Goal: Information Seeking & Learning: Learn about a topic

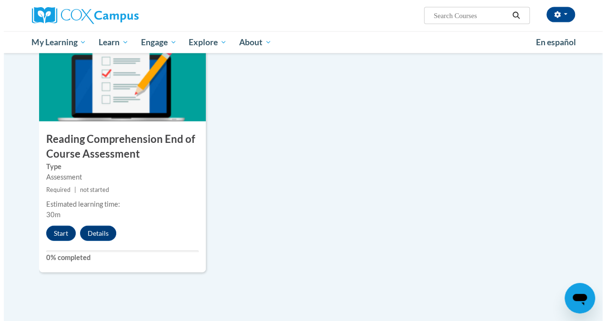
scroll to position [1038, 0]
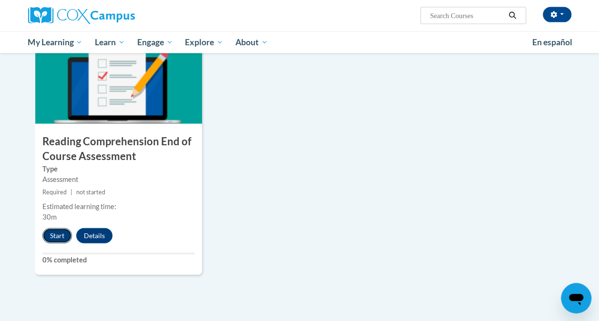
click at [61, 233] on button "Start" at bounding box center [57, 235] width 30 height 15
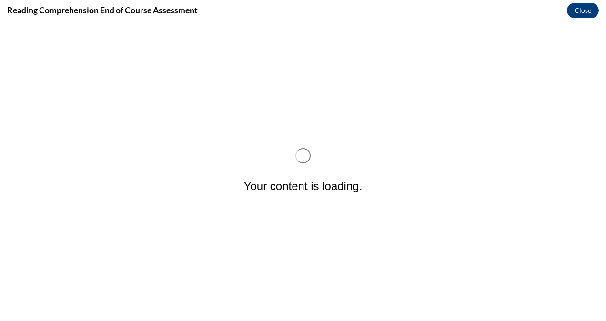
scroll to position [0, 0]
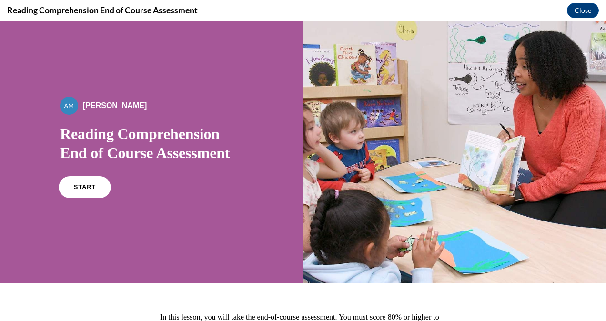
click at [76, 191] on link "START" at bounding box center [85, 187] width 52 height 22
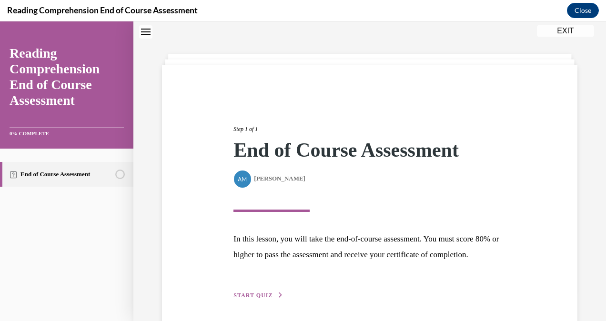
scroll to position [81, 0]
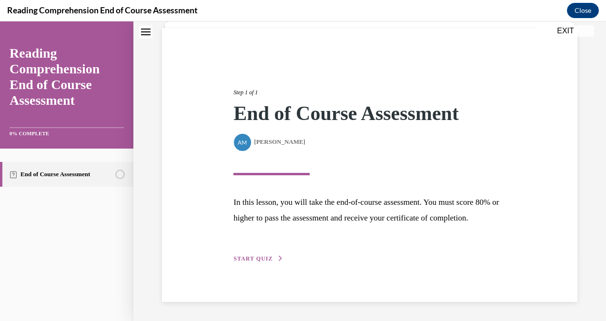
click at [267, 254] on div "Step 1 of 1 End of Course Assessment By Alexander Mackey Alexander Mackey In th…" at bounding box center [369, 165] width 286 height 198
click at [267, 258] on span "START QUIZ" at bounding box center [252, 258] width 39 height 7
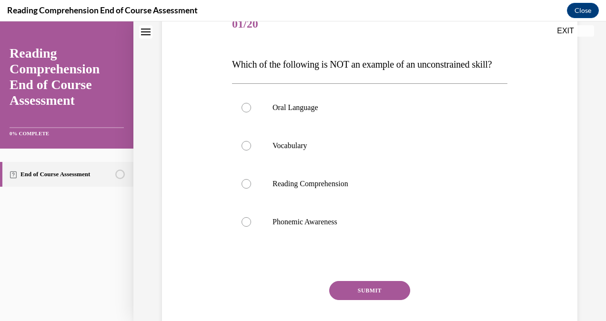
scroll to position [128, 0]
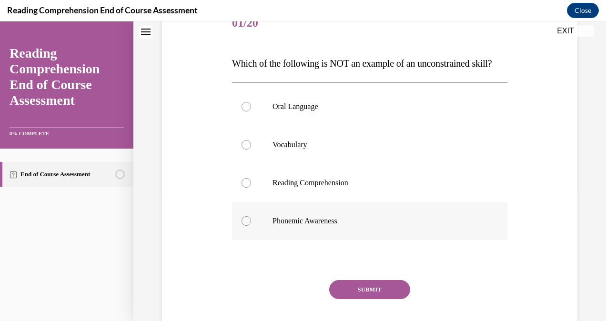
click at [279, 226] on p "Phonemic Awareness" at bounding box center [377, 221] width 211 height 10
click at [251, 226] on input "Phonemic Awareness" at bounding box center [246, 221] width 10 height 10
radio input "true"
click at [377, 299] on button "SUBMIT" at bounding box center [369, 289] width 81 height 19
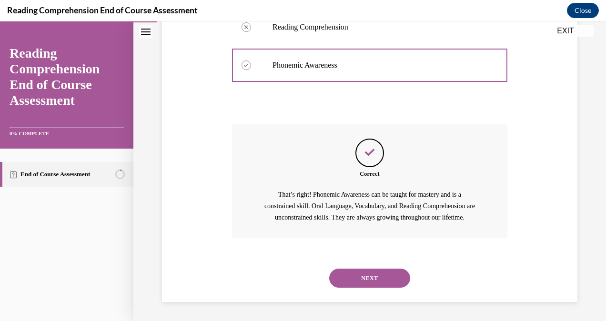
scroll to position [313, 0]
click at [367, 277] on button "NEXT" at bounding box center [369, 278] width 81 height 19
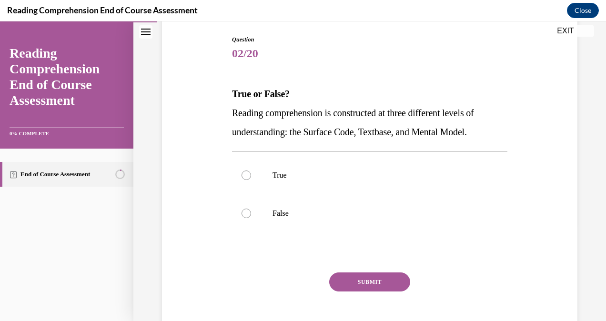
scroll to position [99, 0]
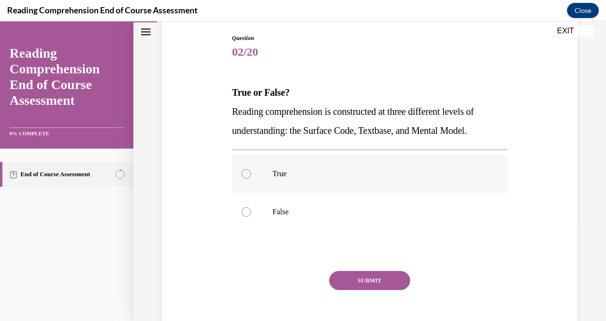
click at [331, 168] on label "True" at bounding box center [369, 174] width 275 height 38
click at [251, 169] on input "True" at bounding box center [246, 174] width 10 height 10
radio input "true"
click at [352, 278] on button "SUBMIT" at bounding box center [369, 280] width 81 height 19
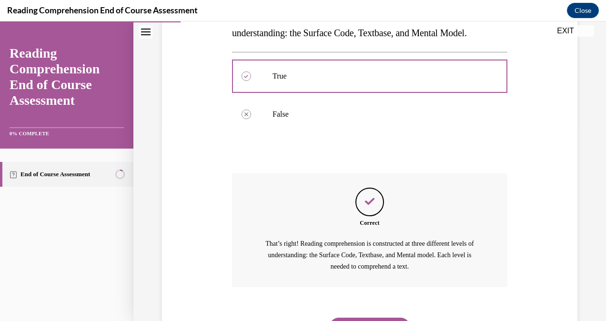
scroll to position [245, 0]
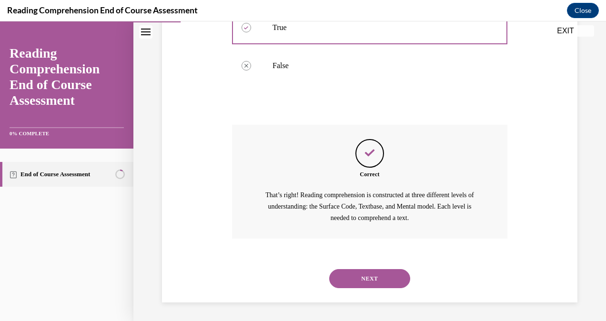
click at [358, 281] on button "NEXT" at bounding box center [369, 278] width 81 height 19
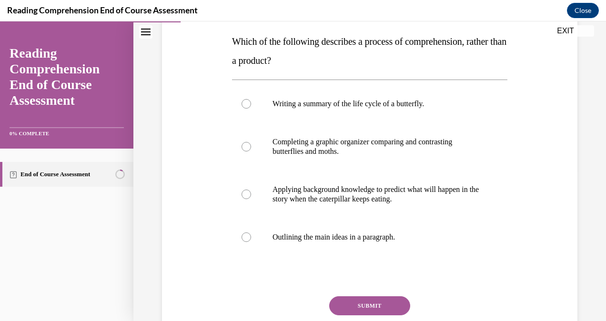
scroll to position [151, 0]
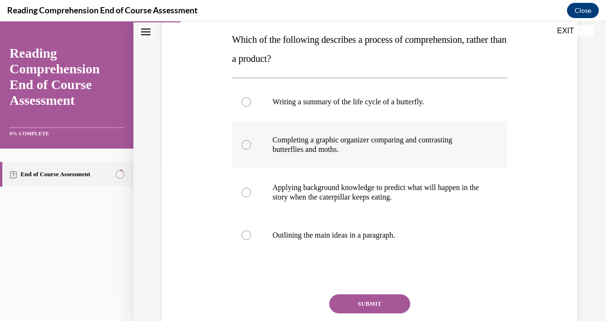
click at [364, 152] on p "Completing a graphic organizer comparing and contrasting butterflies and moths." at bounding box center [377, 144] width 211 height 19
click at [251, 150] on input "Completing a graphic organizer comparing and contrasting butterflies and moths." at bounding box center [246, 145] width 10 height 10
radio input "true"
click at [420, 192] on p "Applying background knowledge to predict what will happen in the story when the…" at bounding box center [377, 192] width 211 height 19
click at [251, 192] on input "Applying background knowledge to predict what will happen in the story when the…" at bounding box center [246, 193] width 10 height 10
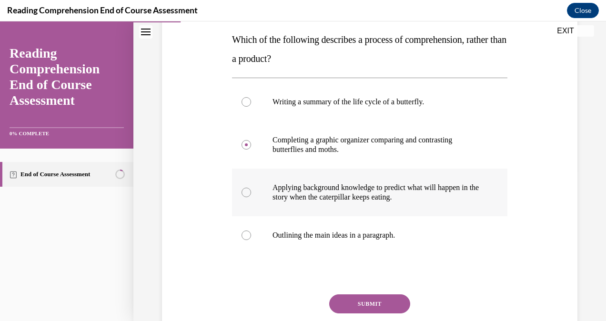
radio input "true"
click at [375, 306] on button "SUBMIT" at bounding box center [369, 303] width 81 height 19
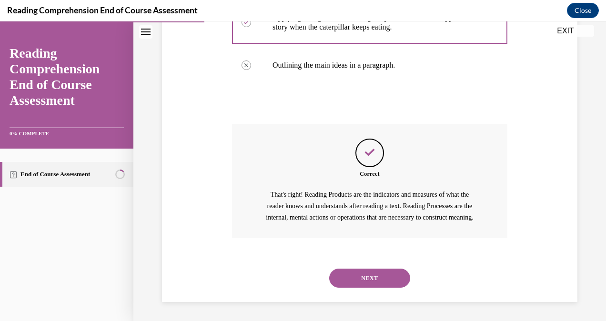
scroll to position [332, 0]
click at [369, 277] on button "NEXT" at bounding box center [369, 278] width 81 height 19
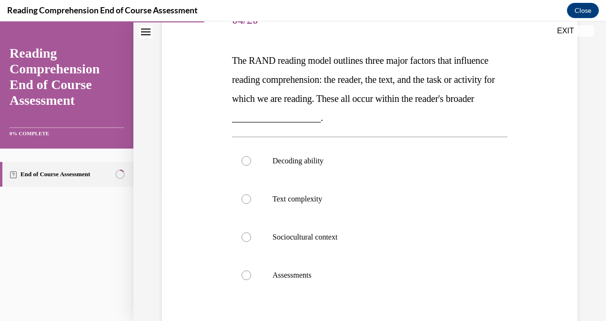
scroll to position [131, 0]
click at [346, 232] on p "Sociocultural context" at bounding box center [377, 237] width 211 height 10
click at [251, 232] on input "Sociocultural context" at bounding box center [246, 237] width 10 height 10
radio input "true"
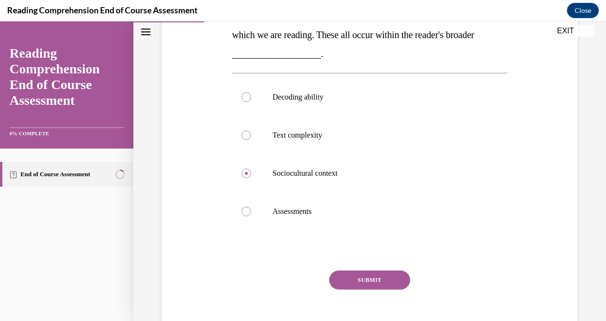
click at [365, 277] on button "SUBMIT" at bounding box center [369, 280] width 81 height 19
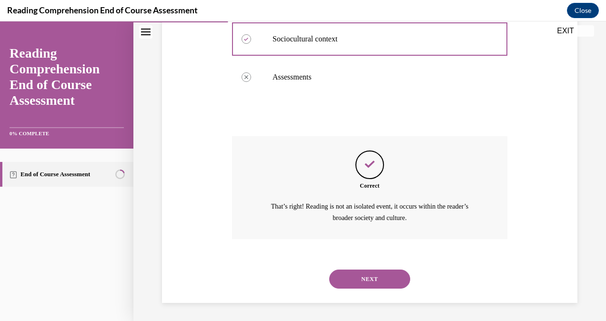
scroll to position [329, 0]
click at [370, 283] on button "NEXT" at bounding box center [369, 279] width 81 height 19
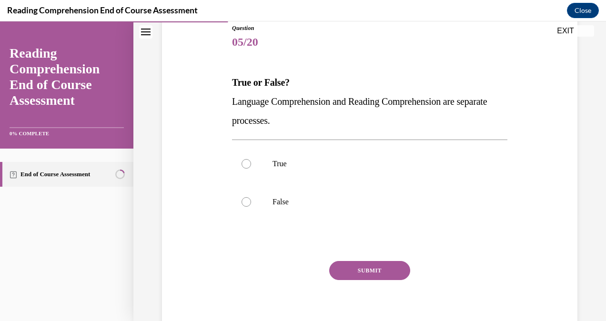
scroll to position [111, 0]
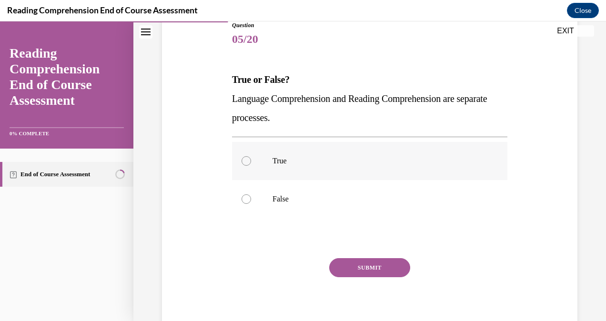
click at [331, 167] on label "True" at bounding box center [369, 161] width 275 height 38
click at [251, 166] on input "True" at bounding box center [246, 161] width 10 height 10
radio input "true"
click at [359, 265] on button "SUBMIT" at bounding box center [369, 267] width 81 height 19
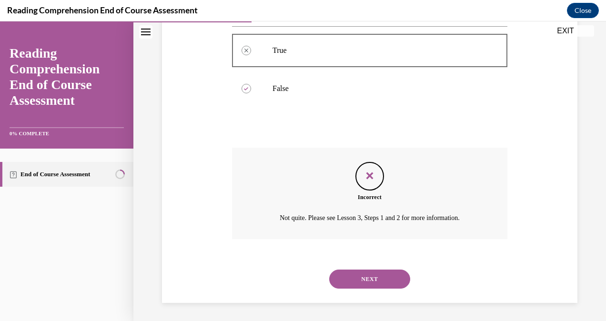
scroll to position [222, 0]
click at [373, 278] on button "NEXT" at bounding box center [369, 278] width 81 height 19
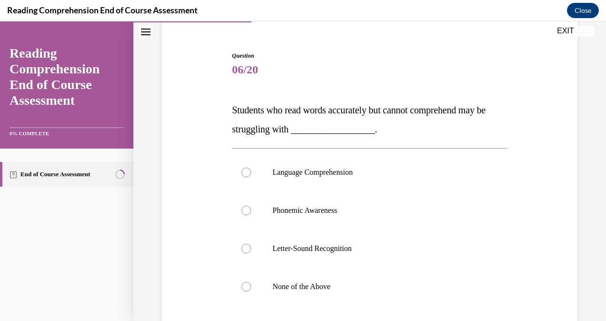
scroll to position [87, 0]
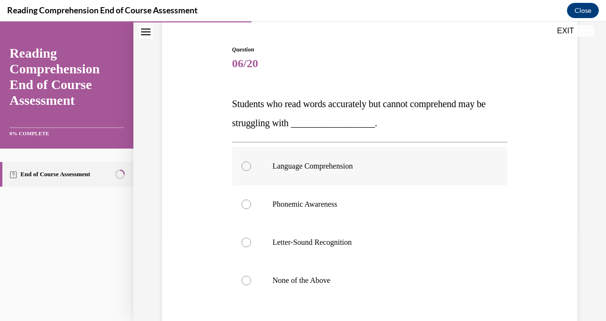
click at [371, 167] on p "Language Comprehension" at bounding box center [377, 166] width 211 height 10
click at [251, 167] on input "Language Comprehension" at bounding box center [246, 166] width 10 height 10
radio input "true"
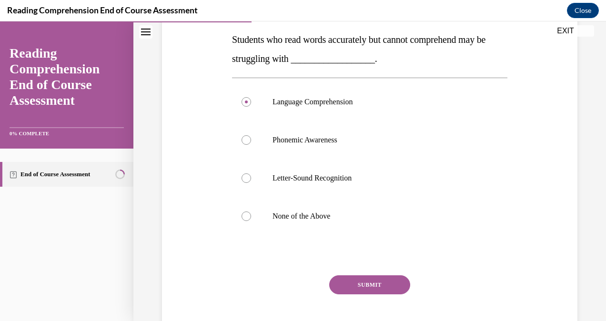
click at [374, 287] on button "SUBMIT" at bounding box center [369, 284] width 81 height 19
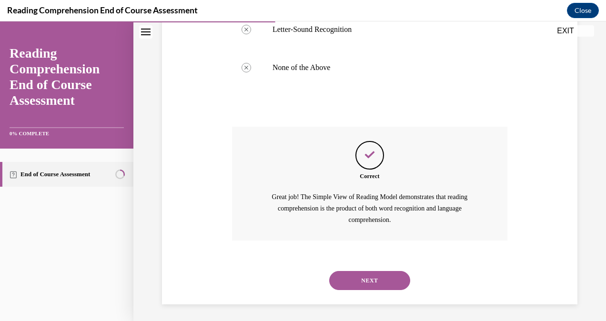
scroll to position [302, 0]
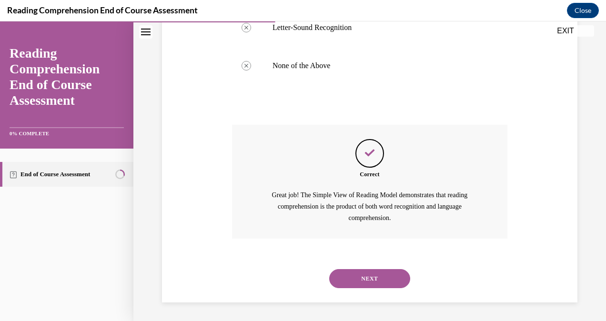
click at [361, 286] on button "NEXT" at bounding box center [369, 278] width 81 height 19
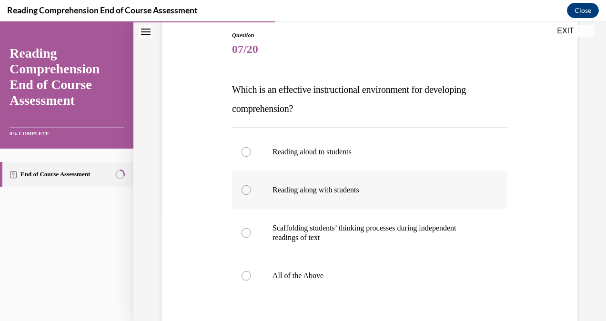
scroll to position [102, 0]
click at [361, 286] on label "All of the Above" at bounding box center [369, 275] width 275 height 38
click at [251, 280] on input "All of the Above" at bounding box center [246, 276] width 10 height 10
radio input "true"
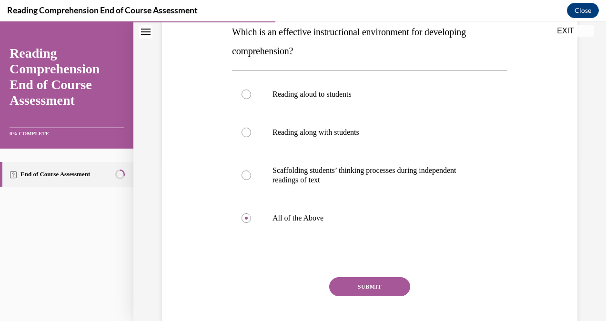
click at [367, 286] on button "SUBMIT" at bounding box center [369, 286] width 81 height 19
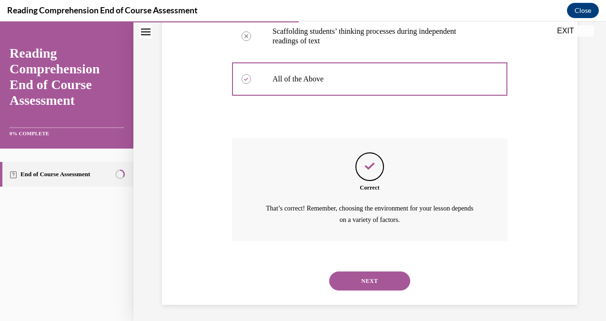
scroll to position [300, 0]
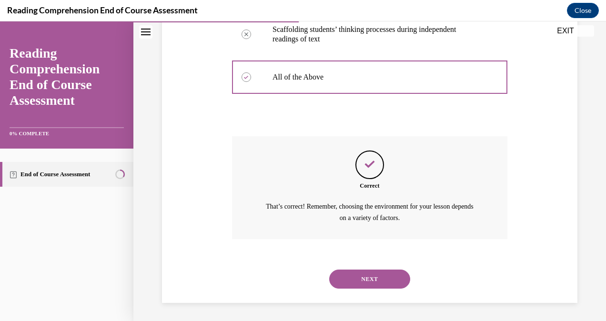
click at [371, 281] on button "NEXT" at bounding box center [369, 279] width 81 height 19
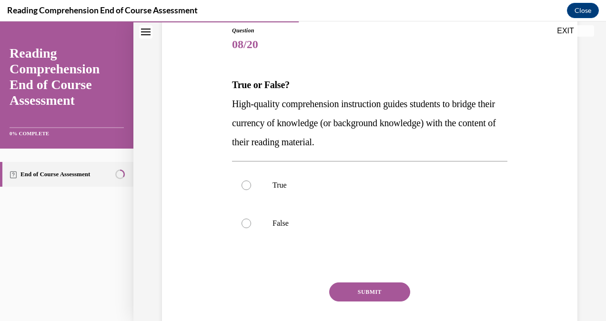
scroll to position [107, 0]
click at [321, 181] on p "True" at bounding box center [377, 185] width 211 height 10
click at [251, 181] on input "True" at bounding box center [246, 185] width 10 height 10
radio input "true"
click at [357, 292] on button "SUBMIT" at bounding box center [369, 291] width 81 height 19
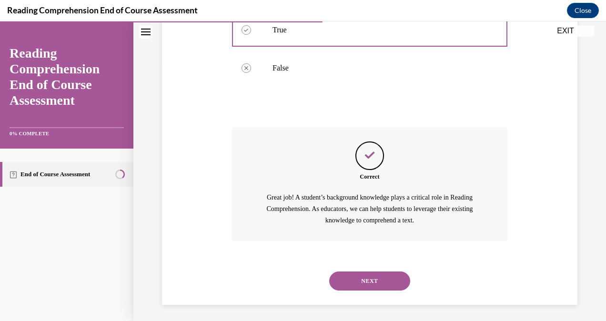
scroll to position [264, 0]
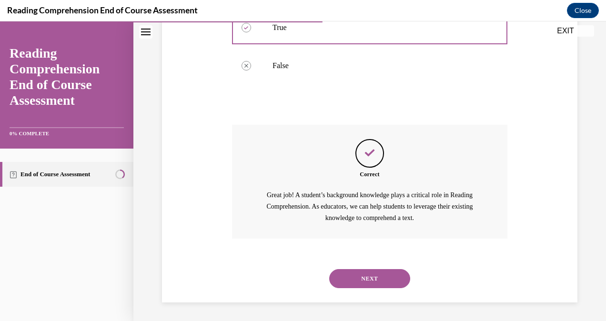
click at [363, 282] on button "NEXT" at bounding box center [369, 278] width 81 height 19
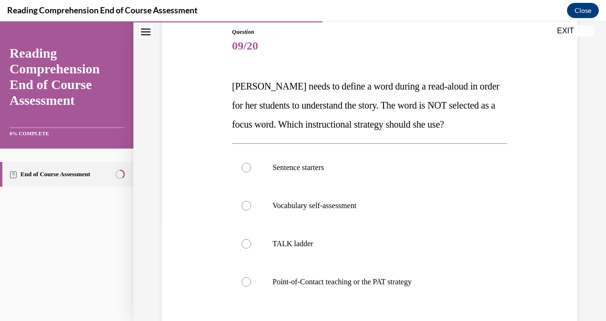
scroll to position [106, 0]
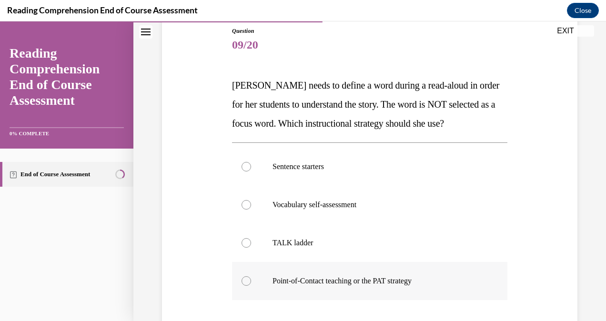
click at [396, 275] on label "Point-of-Contact teaching or the PAT strategy" at bounding box center [369, 281] width 275 height 38
click at [251, 276] on input "Point-of-Contact teaching or the PAT strategy" at bounding box center [246, 281] width 10 height 10
radio input "true"
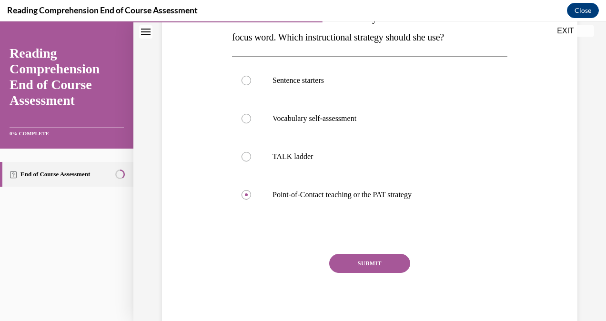
click at [378, 261] on button "SUBMIT" at bounding box center [369, 263] width 81 height 19
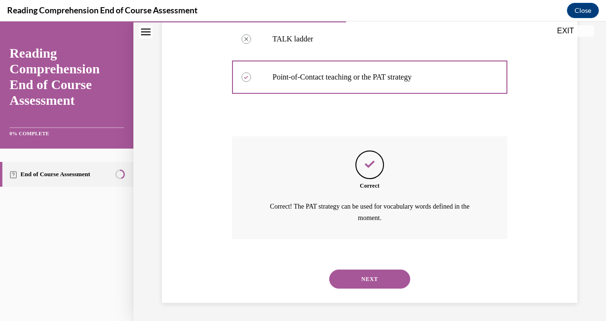
scroll to position [310, 0]
click at [361, 276] on button "NEXT" at bounding box center [369, 279] width 81 height 19
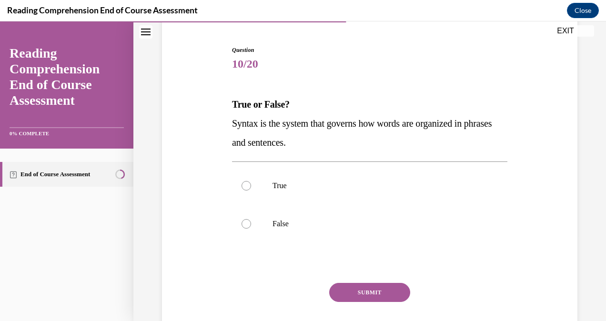
scroll to position [87, 0]
click at [332, 189] on p "True" at bounding box center [377, 186] width 211 height 10
click at [251, 189] on input "True" at bounding box center [246, 186] width 10 height 10
radio input "true"
click at [361, 287] on button "SUBMIT" at bounding box center [369, 291] width 81 height 19
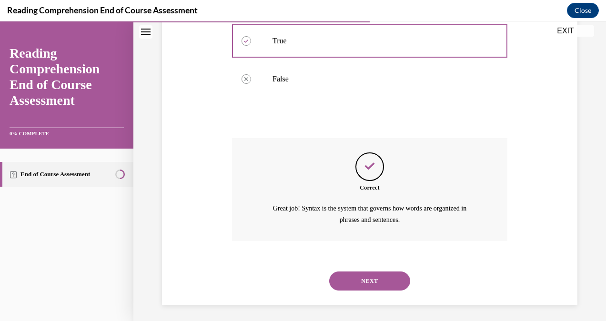
scroll to position [233, 0]
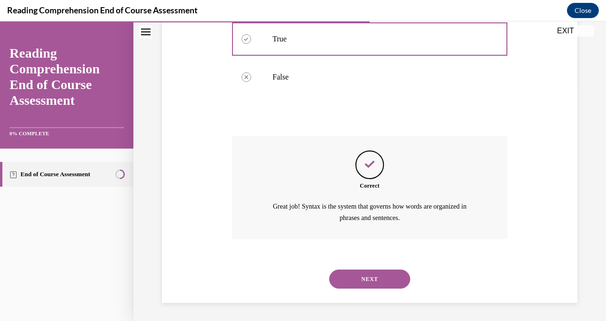
click at [357, 275] on button "NEXT" at bounding box center [369, 279] width 81 height 19
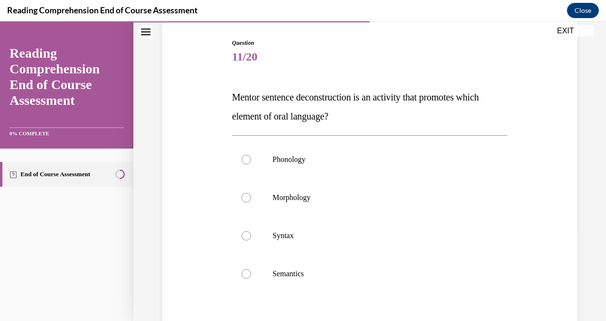
scroll to position [94, 0]
click at [339, 202] on label "Morphology" at bounding box center [369, 197] width 275 height 38
click at [251, 202] on input "Morphology" at bounding box center [246, 197] width 10 height 10
radio input "true"
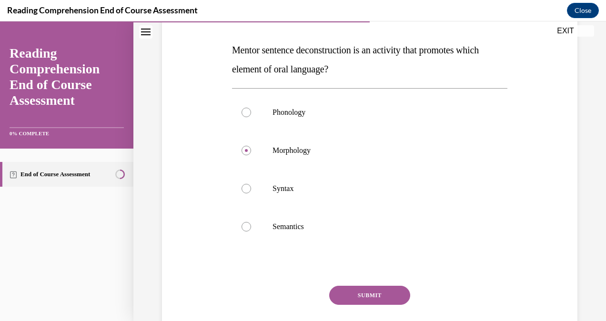
click at [356, 291] on button "SUBMIT" at bounding box center [369, 295] width 81 height 19
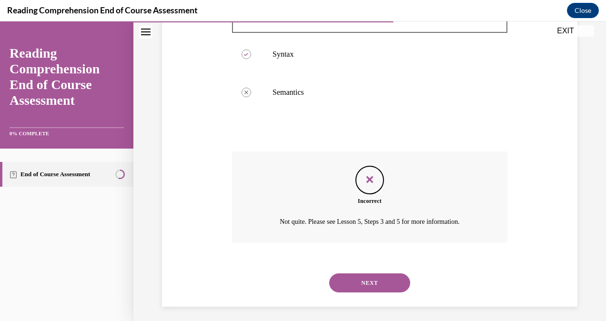
scroll to position [280, 0]
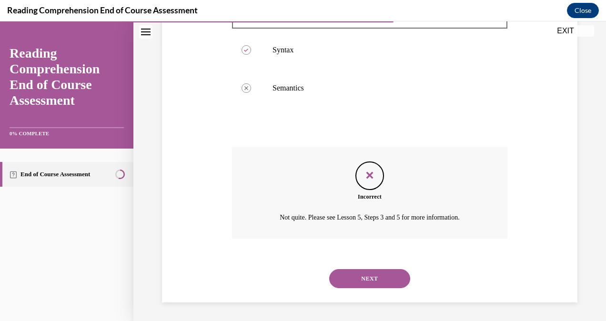
click at [369, 277] on button "NEXT" at bounding box center [369, 278] width 81 height 19
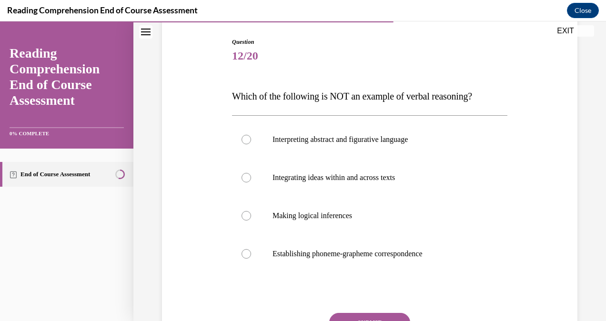
scroll to position [98, 0]
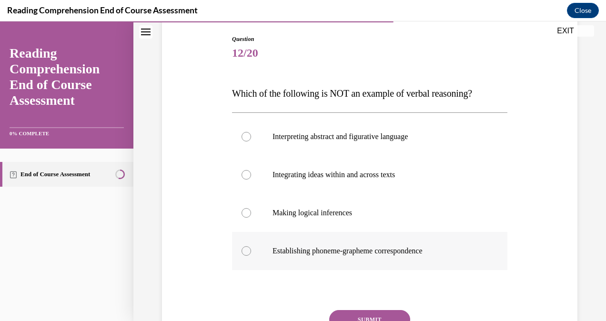
click at [361, 251] on p "Establishing phoneme-grapheme correspondence" at bounding box center [377, 251] width 211 height 10
click at [251, 251] on input "Establishing phoneme-grapheme correspondence" at bounding box center [246, 251] width 10 height 10
radio input "true"
click at [372, 315] on button "SUBMIT" at bounding box center [369, 319] width 81 height 19
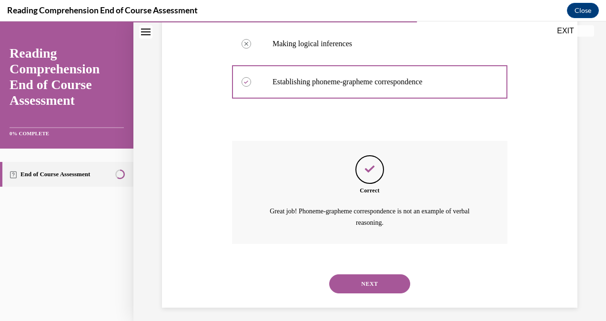
scroll to position [272, 0]
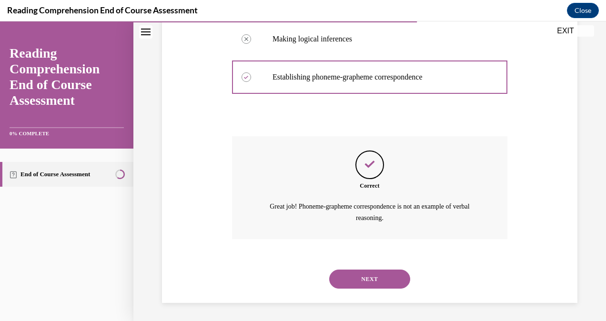
click at [367, 277] on button "NEXT" at bounding box center [369, 279] width 81 height 19
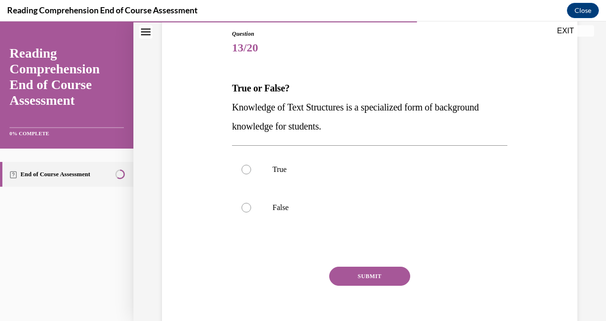
scroll to position [107, 0]
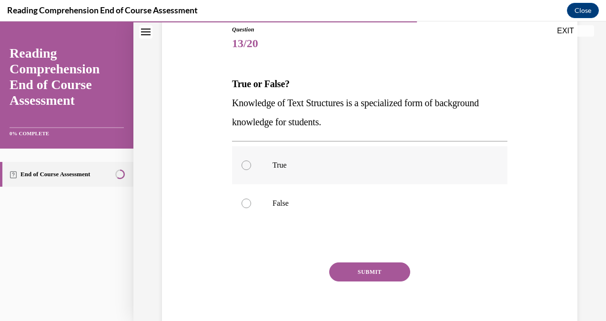
click at [327, 169] on p "True" at bounding box center [377, 166] width 211 height 10
click at [251, 169] on input "True" at bounding box center [246, 166] width 10 height 10
radio input "true"
click at [347, 268] on button "SUBMIT" at bounding box center [369, 271] width 81 height 19
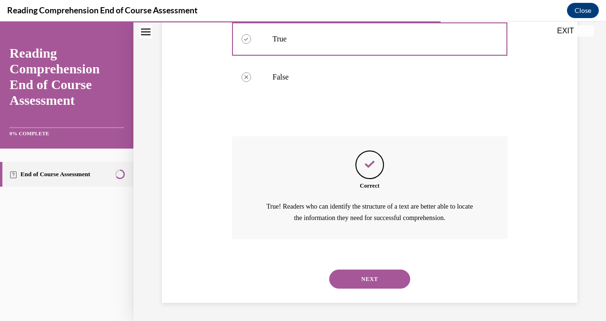
scroll to position [233, 0]
click at [351, 275] on button "NEXT" at bounding box center [369, 279] width 81 height 19
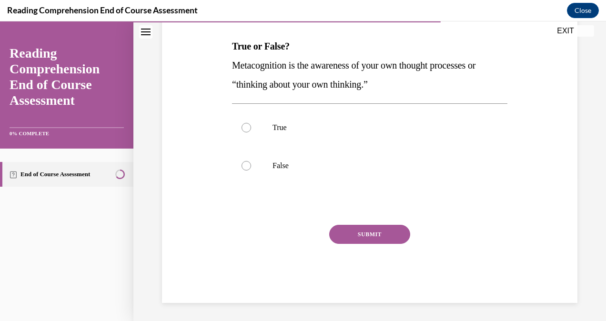
scroll to position [145, 0]
click at [337, 133] on label "True" at bounding box center [369, 127] width 275 height 38
click at [251, 132] on input "True" at bounding box center [246, 127] width 10 height 10
radio input "true"
click at [352, 228] on button "SUBMIT" at bounding box center [369, 233] width 81 height 19
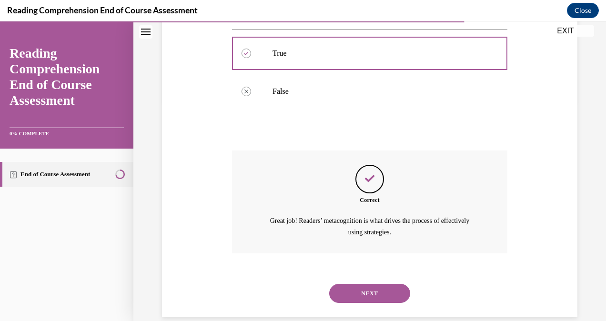
scroll to position [233, 0]
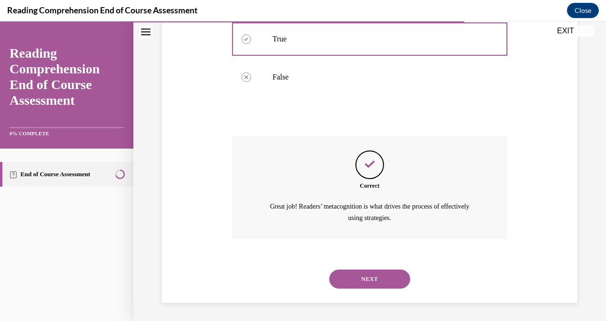
click at [362, 274] on button "NEXT" at bounding box center [369, 279] width 81 height 19
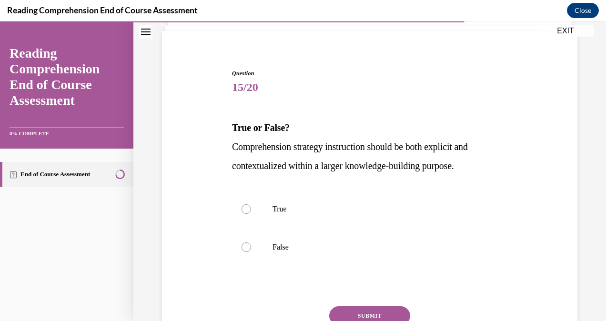
scroll to position [76, 0]
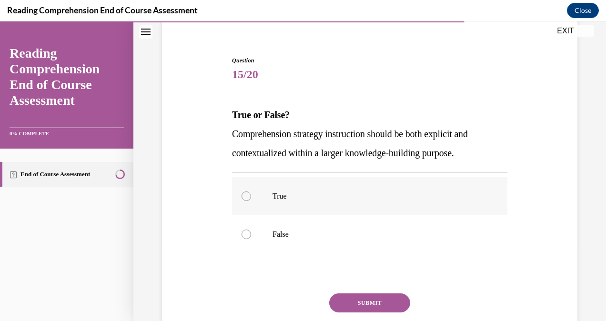
click at [328, 199] on p "True" at bounding box center [377, 196] width 211 height 10
click at [251, 199] on input "True" at bounding box center [246, 196] width 10 height 10
radio input "true"
click at [355, 307] on button "SUBMIT" at bounding box center [369, 302] width 81 height 19
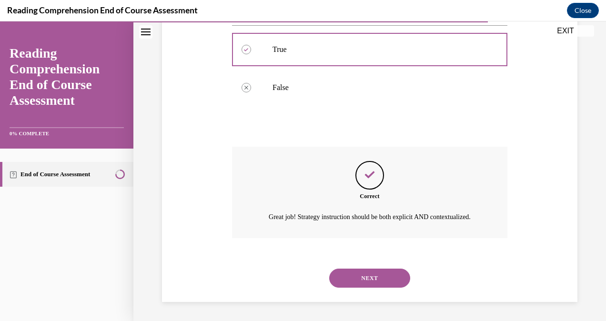
scroll to position [233, 0]
click at [355, 280] on button "NEXT" at bounding box center [369, 278] width 81 height 19
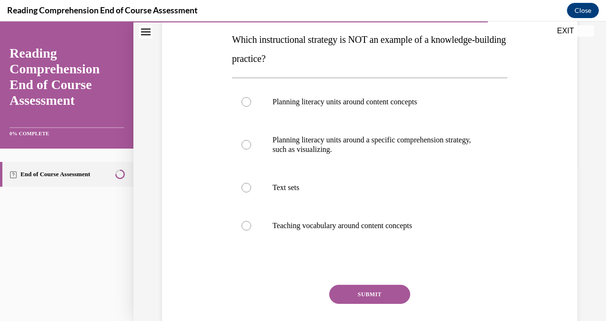
scroll to position [153, 0]
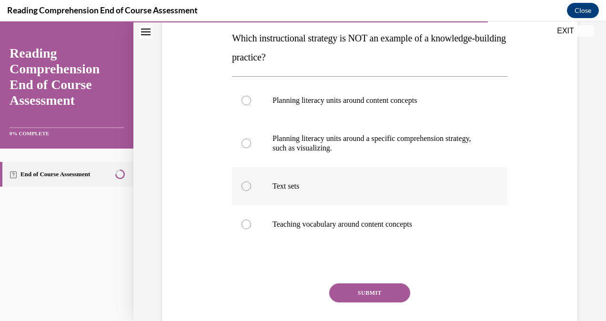
click at [351, 188] on p "Text sets" at bounding box center [377, 186] width 211 height 10
click at [251, 188] on input "Text sets" at bounding box center [246, 186] width 10 height 10
radio input "true"
click at [366, 287] on button "SUBMIT" at bounding box center [369, 292] width 81 height 19
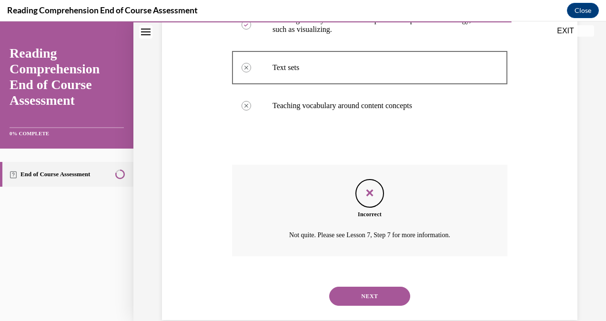
scroll to position [277, 0]
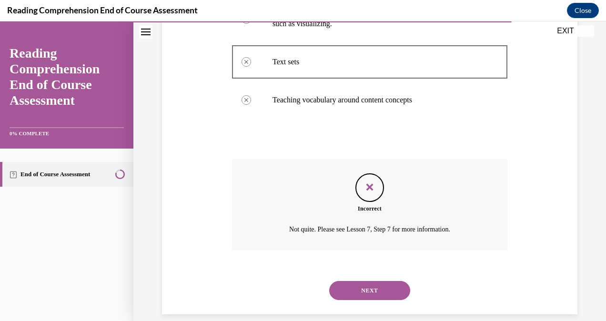
click at [365, 294] on button "NEXT" at bounding box center [369, 290] width 81 height 19
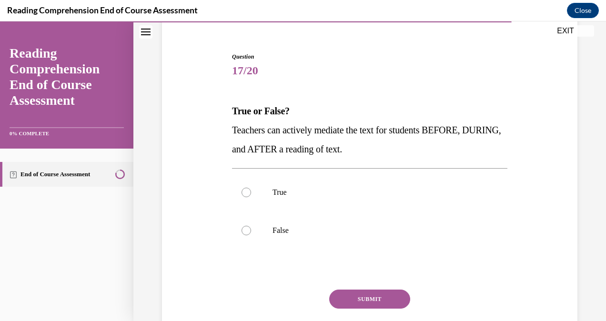
scroll to position [81, 0]
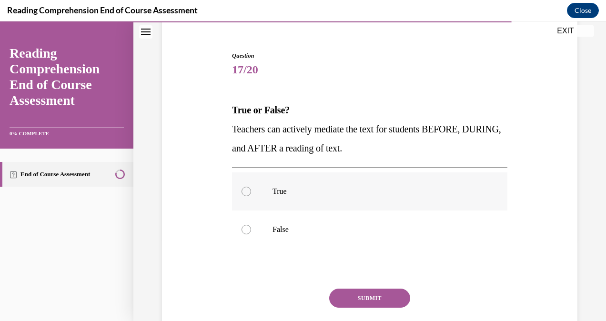
click at [347, 193] on p "True" at bounding box center [377, 192] width 211 height 10
click at [251, 193] on input "True" at bounding box center [246, 192] width 10 height 10
radio input "true"
click at [364, 298] on button "SUBMIT" at bounding box center [369, 298] width 81 height 19
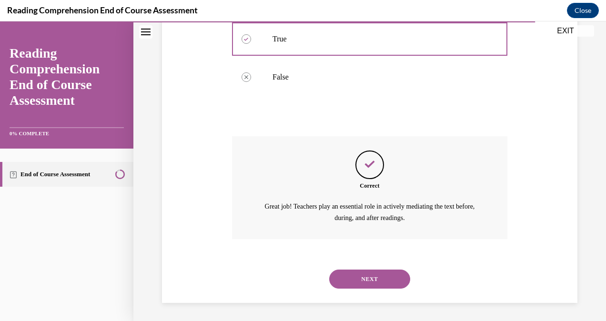
scroll to position [233, 0]
click at [358, 277] on button "NEXT" at bounding box center [369, 279] width 81 height 19
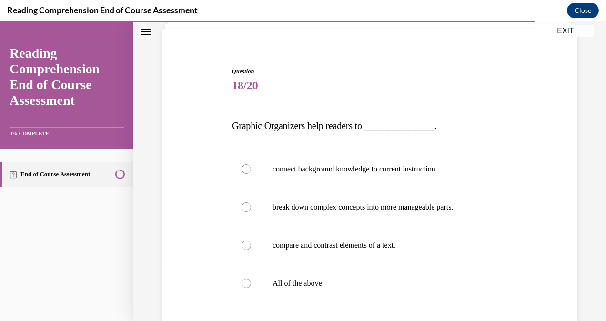
scroll to position [67, 0]
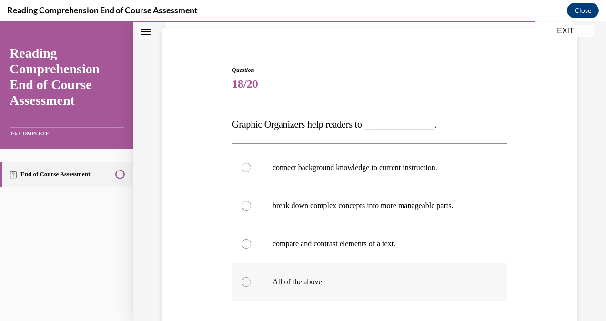
click at [353, 272] on label "All of the above" at bounding box center [369, 282] width 275 height 38
click at [251, 277] on input "All of the above" at bounding box center [246, 282] width 10 height 10
radio input "true"
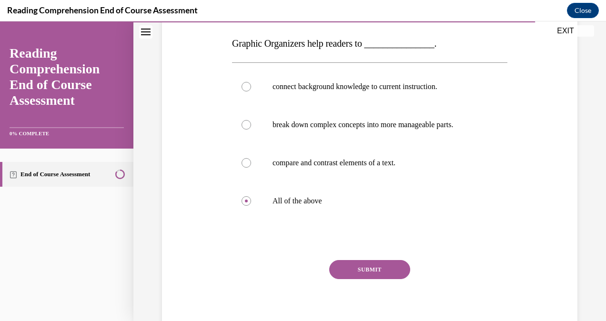
click at [358, 271] on button "SUBMIT" at bounding box center [369, 269] width 81 height 19
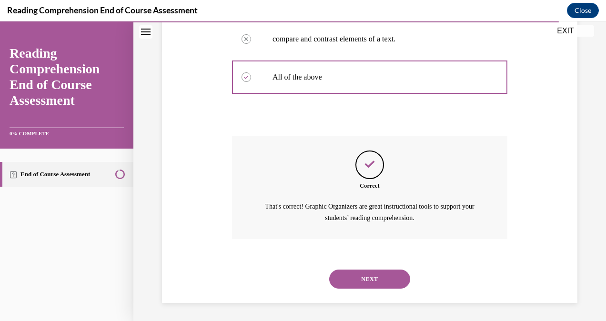
scroll to position [272, 0]
click at [359, 279] on button "NEXT" at bounding box center [369, 279] width 81 height 19
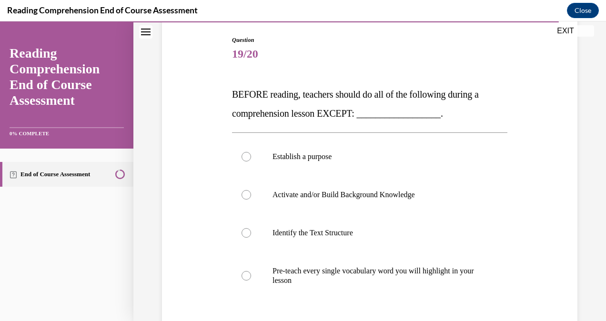
scroll to position [108, 0]
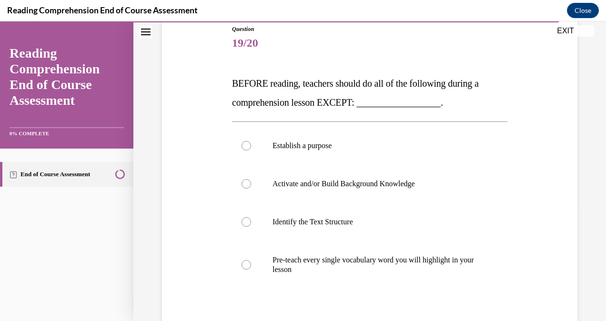
click at [359, 279] on label "Pre-teach every single vocabulary word you will highlight in your lesson" at bounding box center [369, 265] width 275 height 48
click at [251, 270] on input "Pre-teach every single vocabulary word you will highlight in your lesson" at bounding box center [246, 265] width 10 height 10
radio input "true"
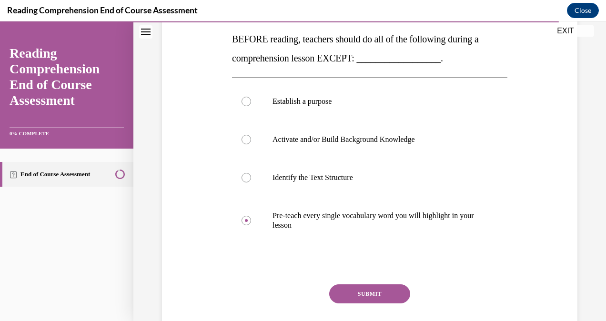
scroll to position [153, 0]
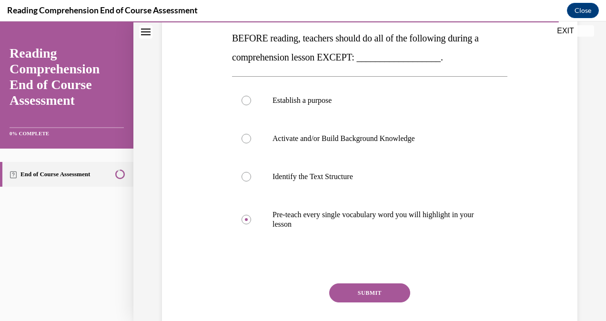
click at [378, 294] on button "SUBMIT" at bounding box center [369, 292] width 81 height 19
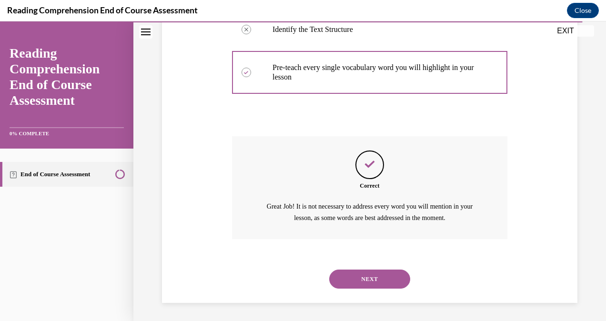
scroll to position [300, 0]
click at [377, 280] on button "NEXT" at bounding box center [369, 279] width 81 height 19
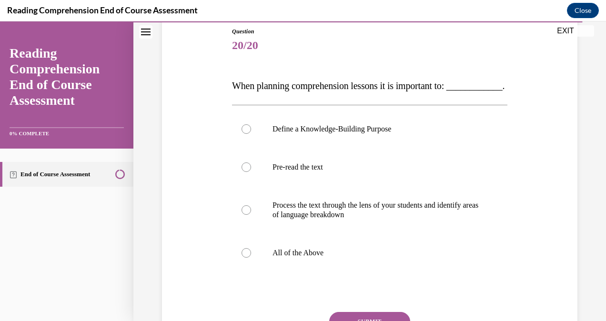
scroll to position [106, 0]
click at [368, 272] on label "All of the Above" at bounding box center [369, 252] width 275 height 38
click at [251, 257] on input "All of the Above" at bounding box center [246, 253] width 10 height 10
radio input "true"
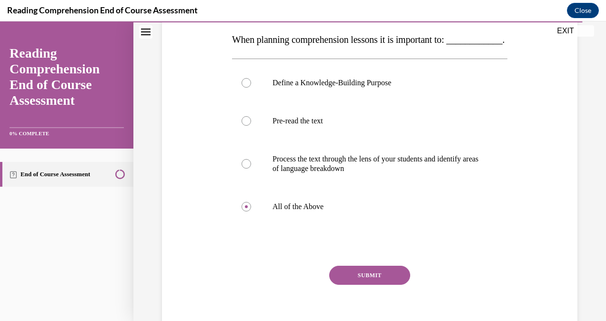
click at [366, 285] on button "SUBMIT" at bounding box center [369, 275] width 81 height 19
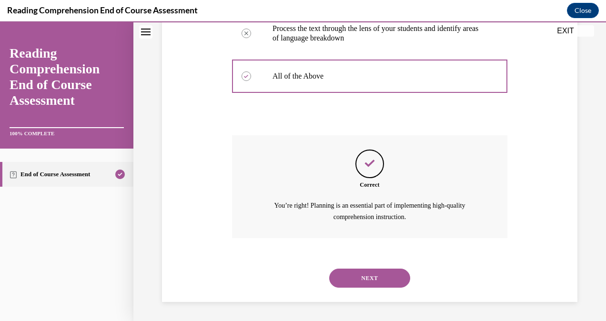
scroll to position [300, 0]
click at [351, 278] on button "NEXT" at bounding box center [369, 278] width 81 height 19
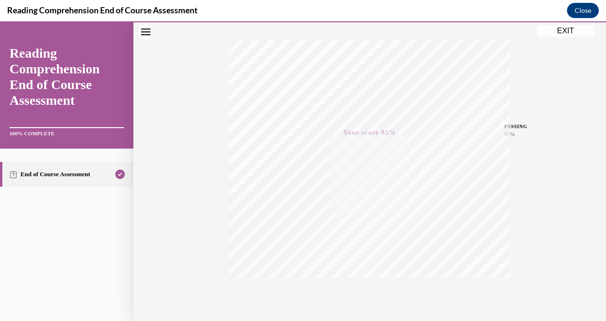
scroll to position [188, 0]
click at [569, 32] on button "EXIT" at bounding box center [565, 30] width 57 height 11
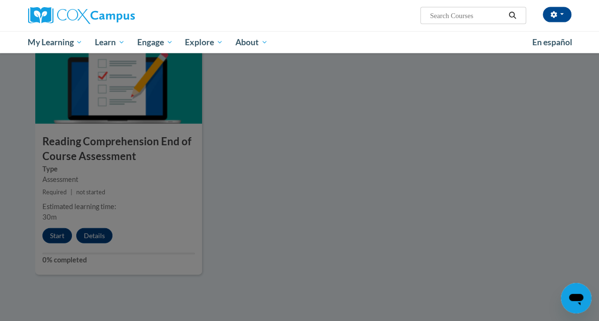
click at [303, 201] on div at bounding box center [299, 160] width 599 height 321
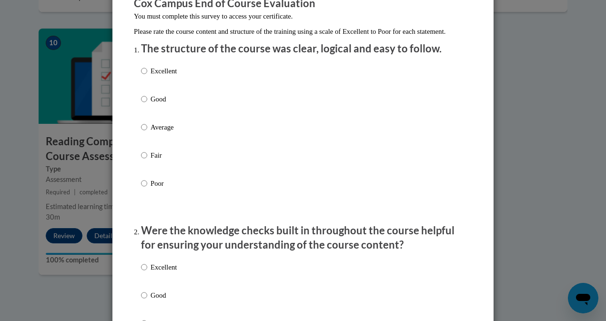
click at [152, 76] on p "Excellent" at bounding box center [164, 71] width 26 height 10
click at [147, 76] on input "Excellent" at bounding box center [144, 71] width 6 height 10
radio input "true"
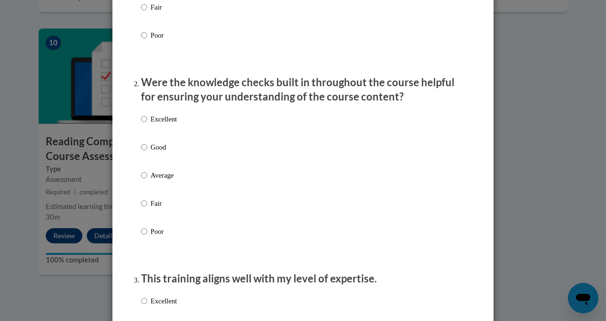
scroll to position [286, 0]
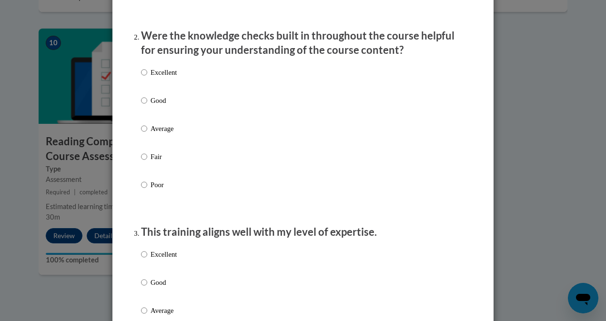
click at [154, 78] on p "Excellent" at bounding box center [164, 72] width 26 height 10
click at [147, 78] on input "Excellent" at bounding box center [144, 72] width 6 height 10
radio input "true"
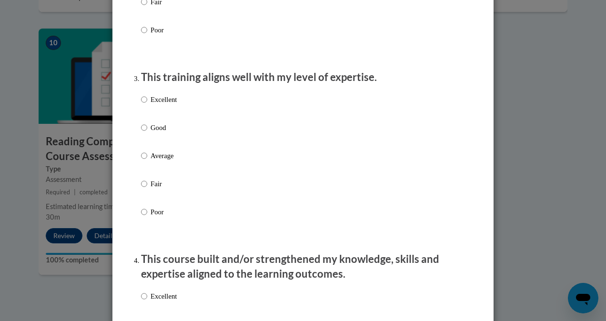
scroll to position [478, 0]
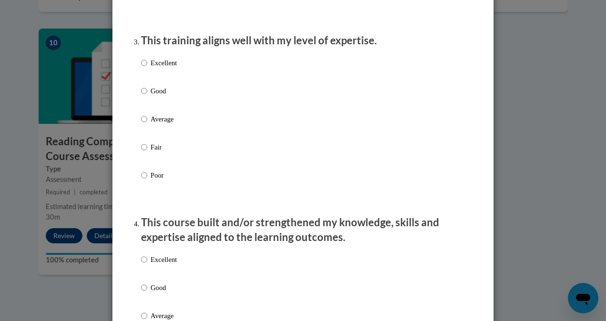
click at [153, 68] on p "Excellent" at bounding box center [164, 63] width 26 height 10
click at [147, 68] on input "Excellent" at bounding box center [144, 63] width 6 height 10
radio input "true"
click at [153, 68] on p "Excellent" at bounding box center [164, 63] width 26 height 10
click at [147, 68] on input "Excellent" at bounding box center [144, 63] width 6 height 10
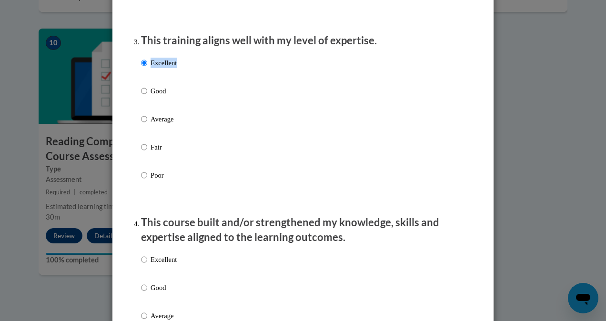
scroll to position [478, 0]
click at [201, 90] on div "Excellent Good Average Fair Poor" at bounding box center [303, 129] width 324 height 155
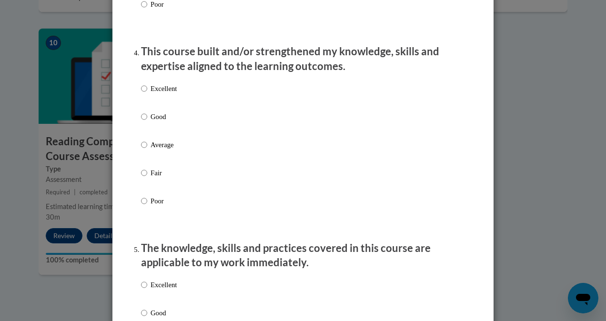
scroll to position [650, 0]
click at [154, 93] on p "Excellent" at bounding box center [164, 87] width 26 height 10
click at [147, 93] on input "Excellent" at bounding box center [144, 87] width 6 height 10
radio input "true"
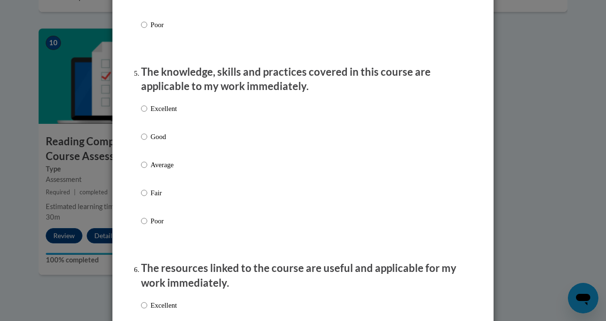
scroll to position [825, 0]
click at [157, 114] on p "Excellent" at bounding box center [164, 108] width 26 height 10
click at [147, 114] on input "Excellent" at bounding box center [144, 108] width 6 height 10
radio input "true"
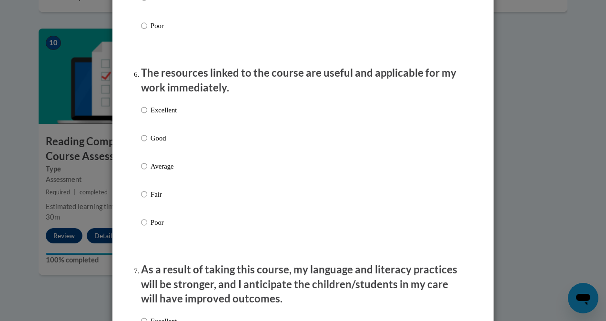
scroll to position [1020, 0]
click at [157, 115] on p "Excellent" at bounding box center [164, 110] width 26 height 10
click at [147, 115] on input "Excellent" at bounding box center [144, 110] width 6 height 10
radio input "true"
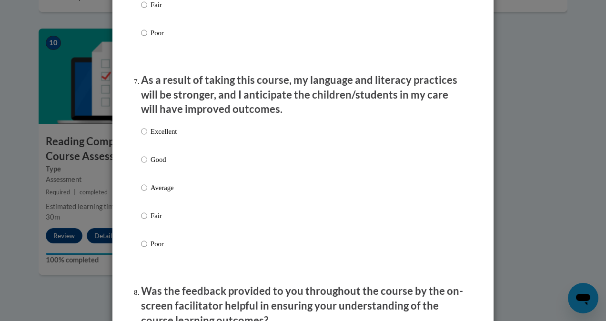
scroll to position [1224, 0]
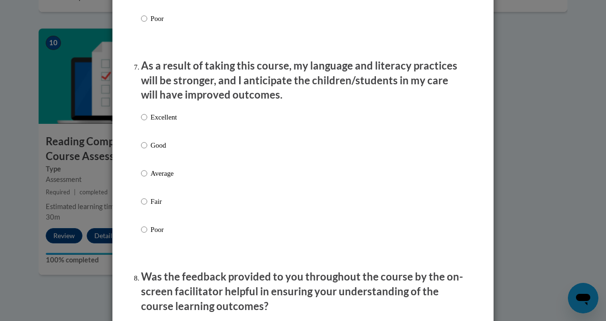
click at [157, 122] on p "Excellent" at bounding box center [164, 117] width 26 height 10
click at [147, 122] on input "Excellent" at bounding box center [144, 117] width 6 height 10
radio input "true"
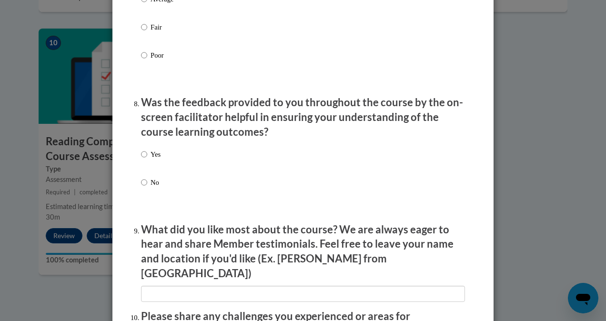
scroll to position [1398, 0]
click at [157, 161] on div "Yes No" at bounding box center [303, 179] width 324 height 71
click at [154, 160] on p "Yes" at bounding box center [156, 154] width 10 height 10
click at [147, 160] on input "Yes" at bounding box center [144, 154] width 6 height 10
radio input "true"
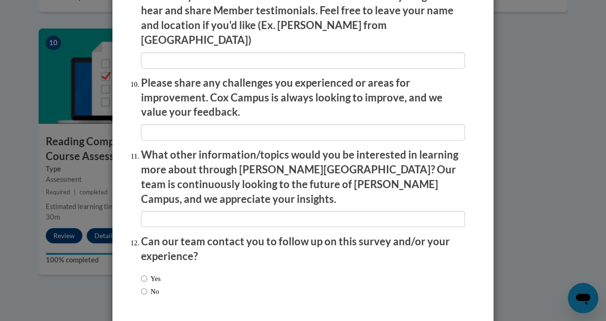
scroll to position [1659, 0]
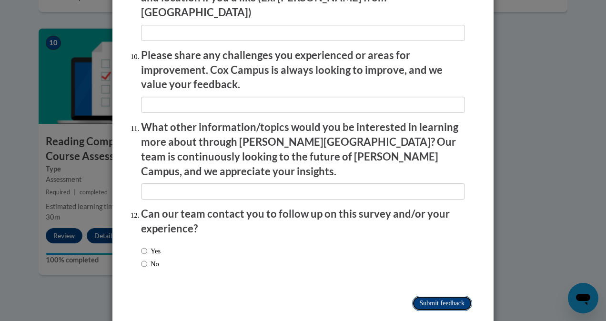
click at [419, 296] on input "Submit feedback" at bounding box center [442, 303] width 60 height 15
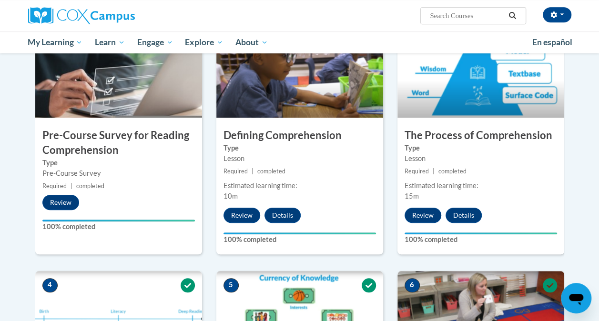
scroll to position [0, 0]
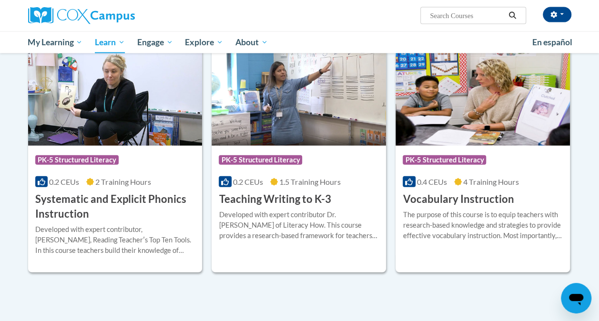
scroll to position [1056, 0]
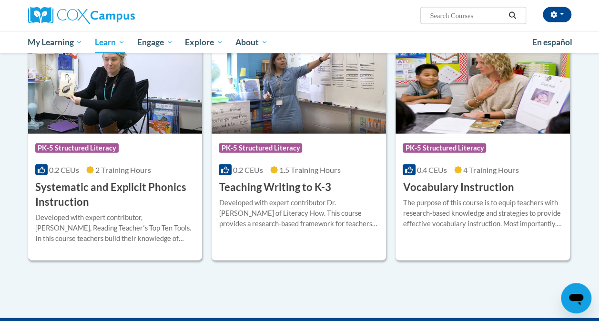
click at [122, 127] on img at bounding box center [115, 85] width 174 height 97
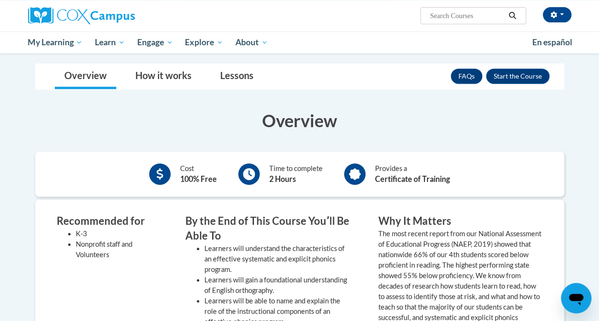
scroll to position [166, 0]
click at [535, 77] on button "Enroll" at bounding box center [517, 76] width 63 height 15
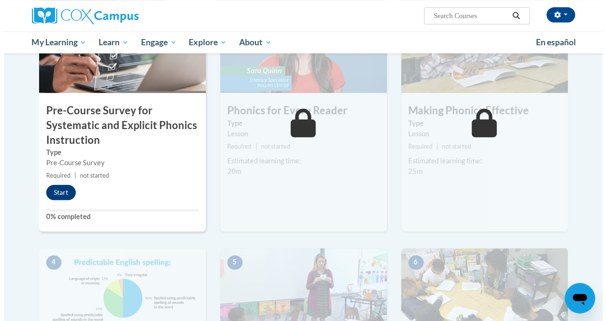
scroll to position [282, 0]
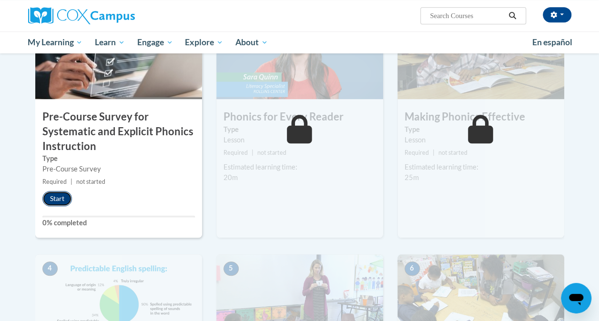
click at [64, 196] on button "Start" at bounding box center [57, 198] width 30 height 15
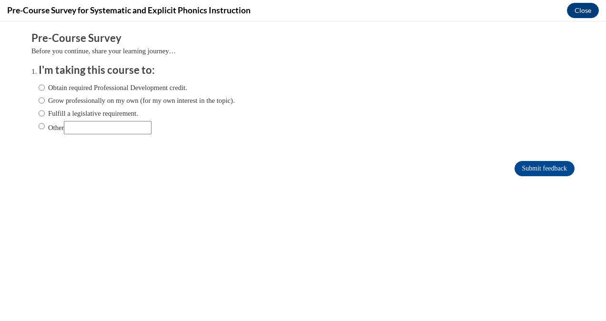
scroll to position [0, 0]
click at [39, 126] on input "Other" at bounding box center [42, 126] width 6 height 10
radio input "true"
click at [541, 166] on input "Submit feedback" at bounding box center [544, 168] width 60 height 15
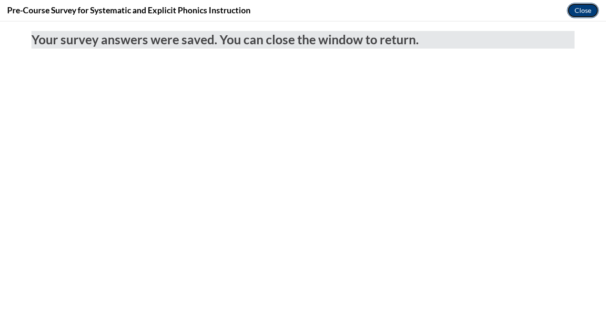
click at [583, 11] on button "Close" at bounding box center [583, 10] width 32 height 15
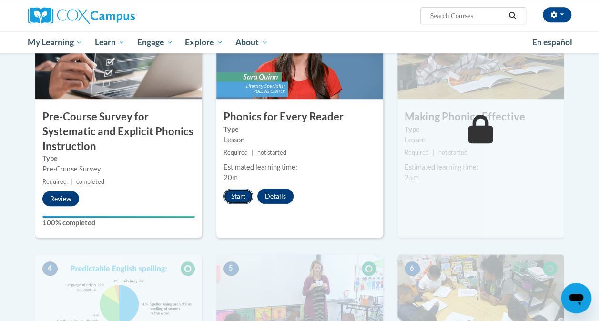
click at [240, 197] on button "Start" at bounding box center [238, 196] width 30 height 15
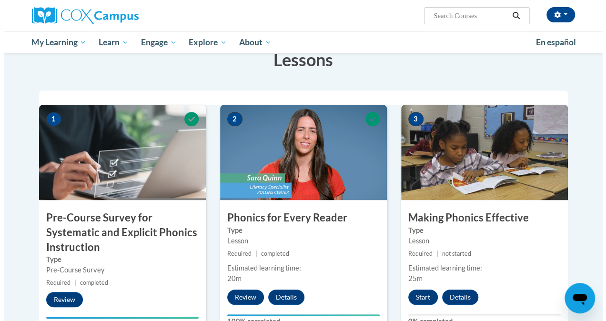
scroll to position [181, 0]
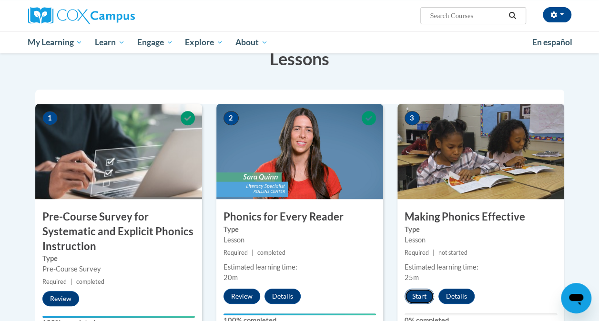
click at [418, 292] on button "Start" at bounding box center [419, 296] width 30 height 15
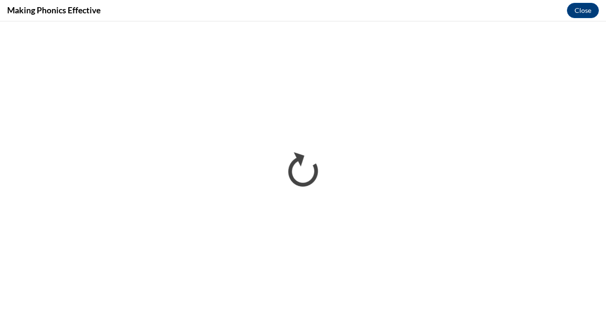
scroll to position [0, 0]
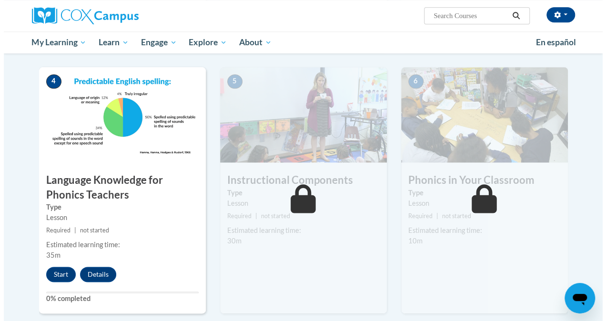
scroll to position [469, 0]
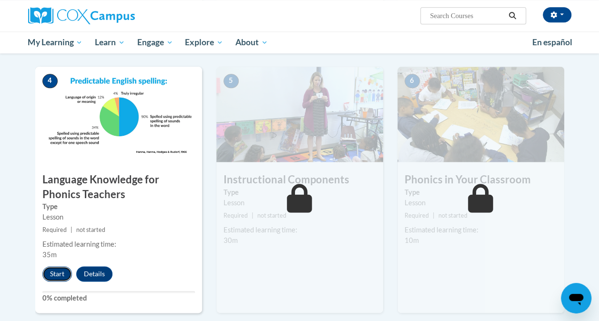
click at [56, 268] on button "Start" at bounding box center [57, 273] width 30 height 15
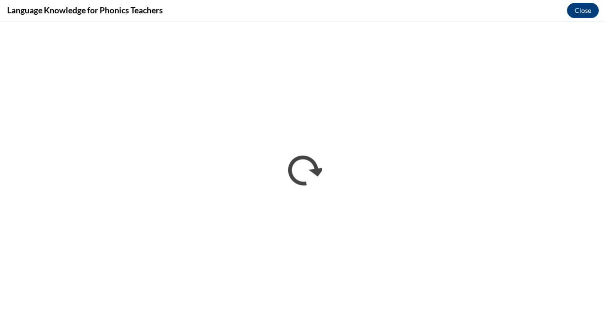
scroll to position [0, 0]
